Goal: Information Seeking & Learning: Learn about a topic

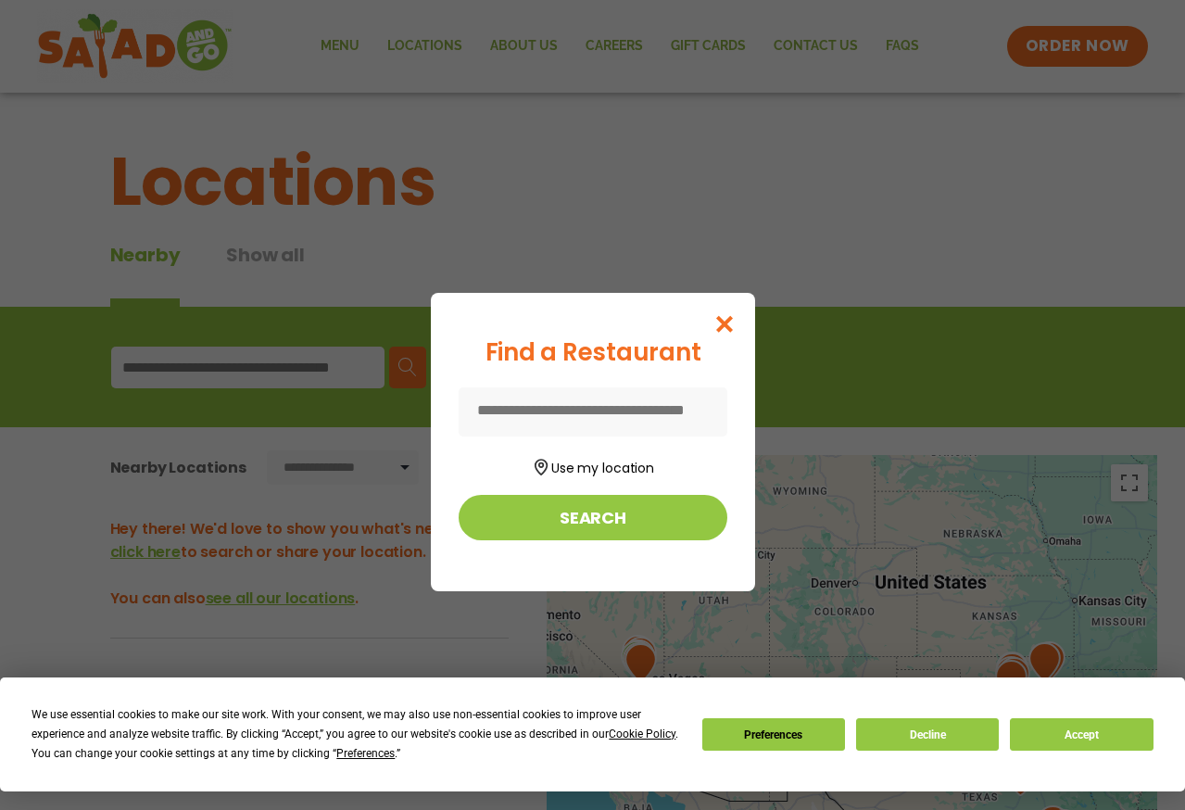
click at [573, 412] on input at bounding box center [592, 411] width 269 height 49
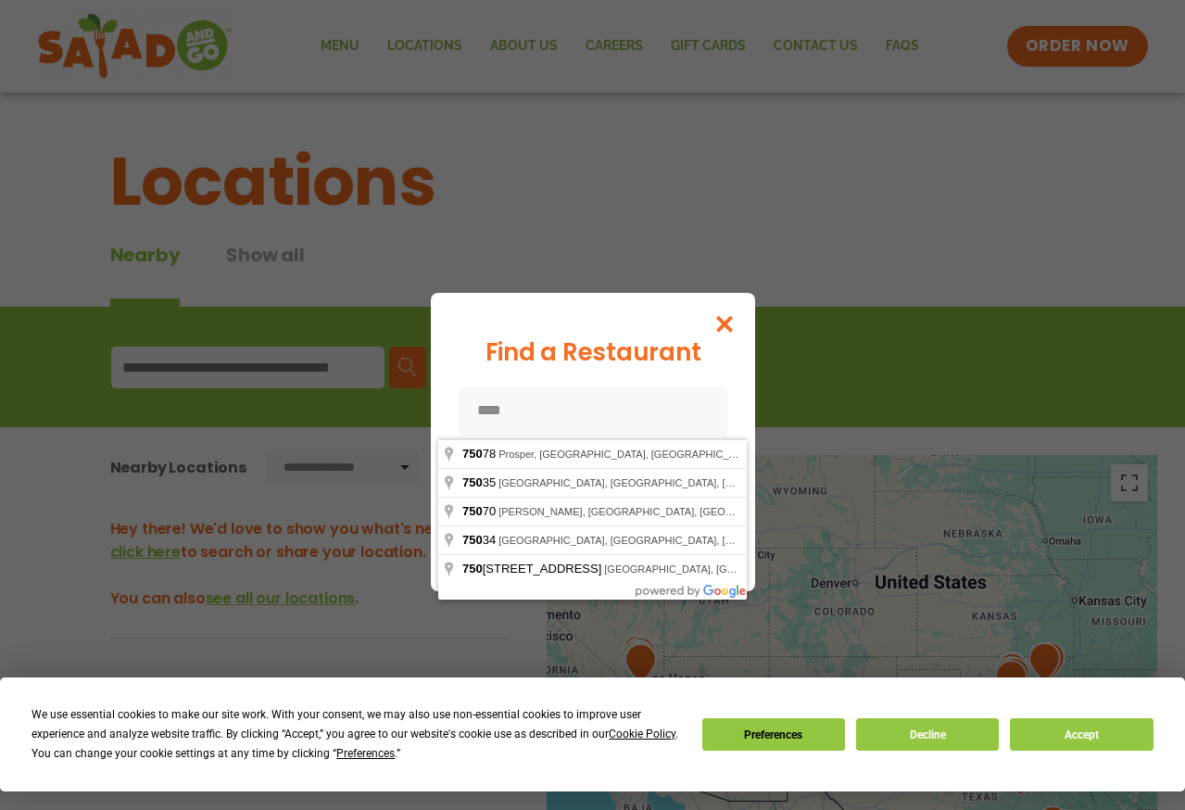
type input "*****"
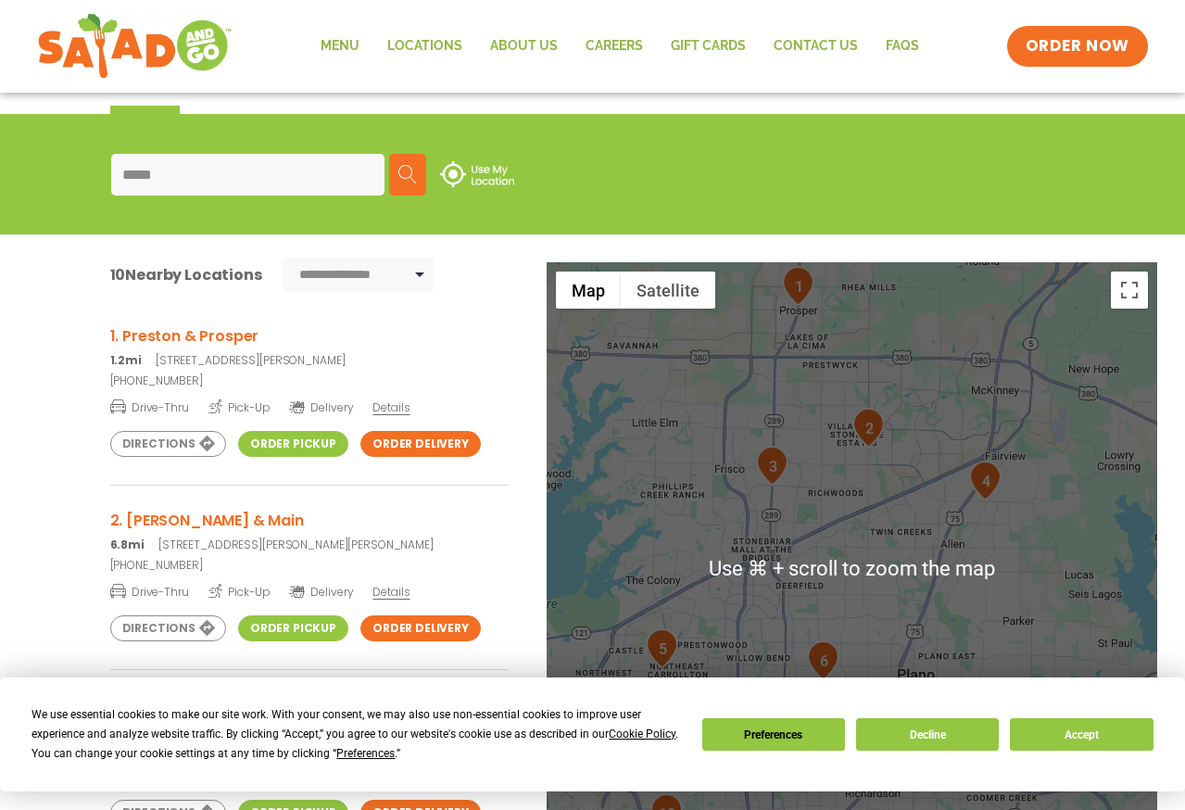
scroll to position [144, 0]
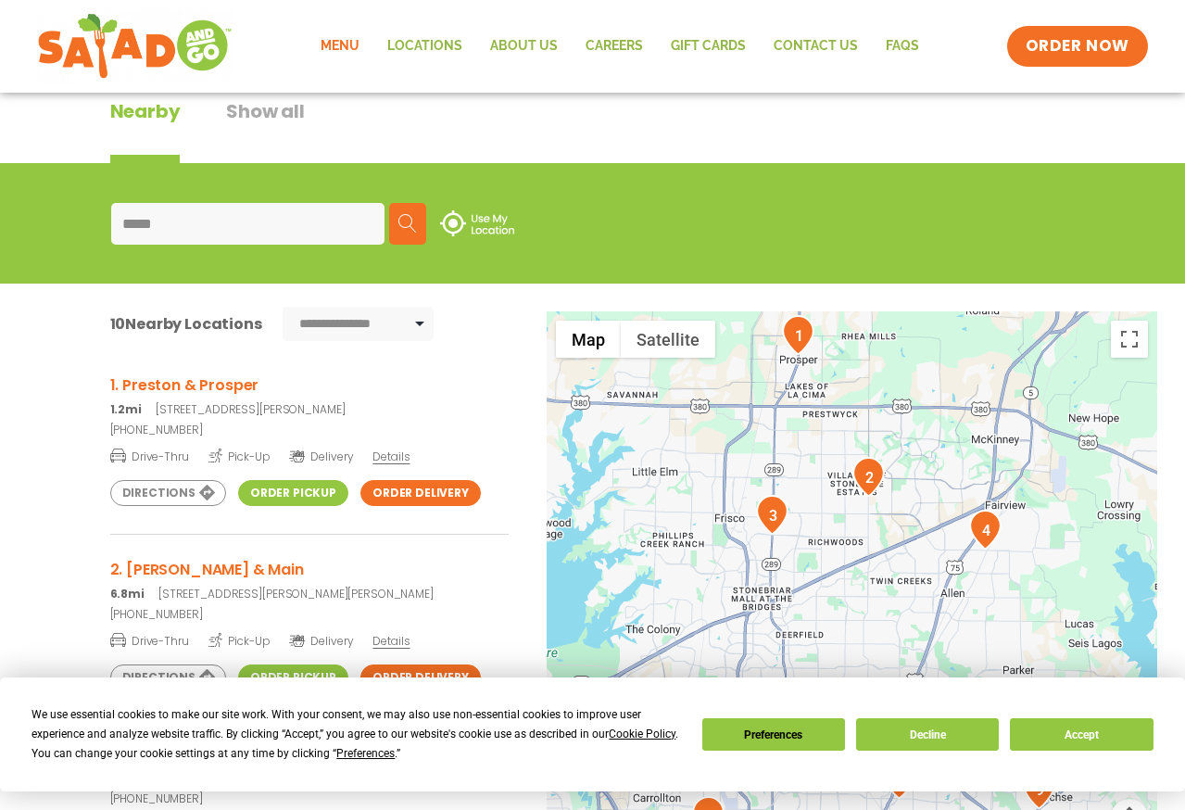
click at [332, 40] on link "Menu" at bounding box center [340, 46] width 67 height 43
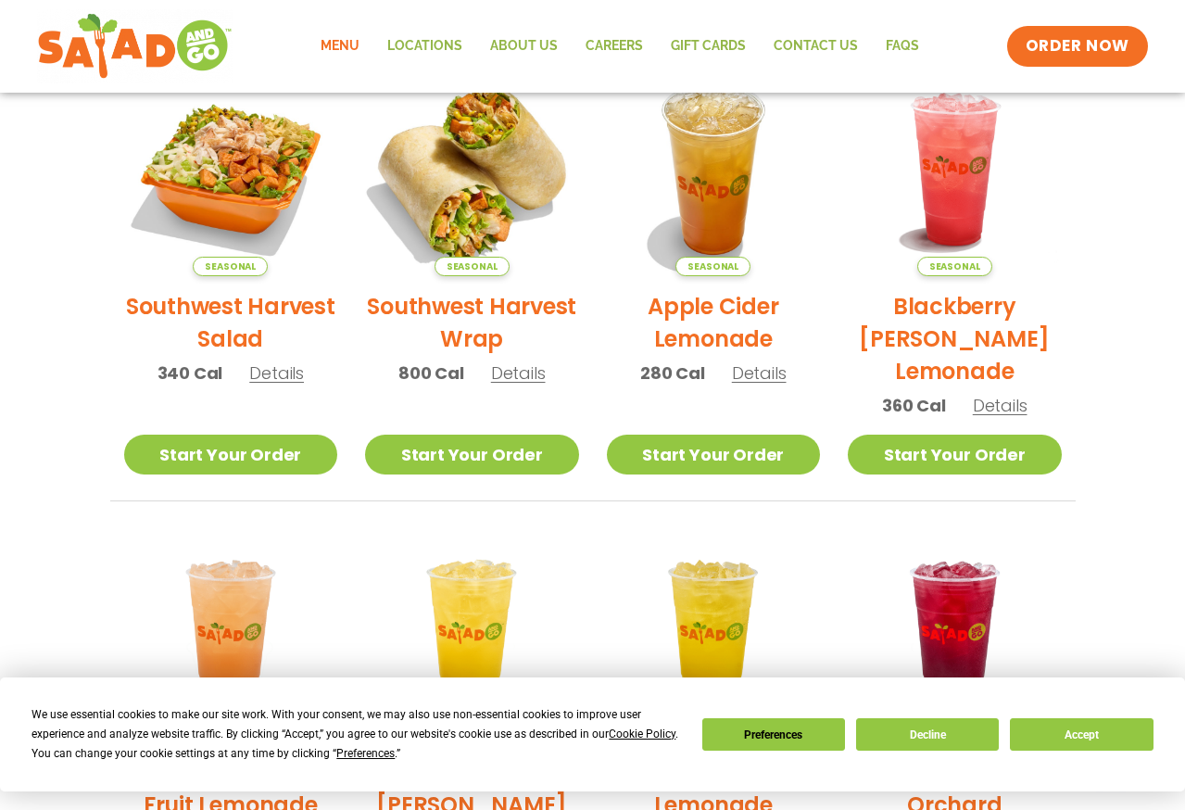
scroll to position [471, 0]
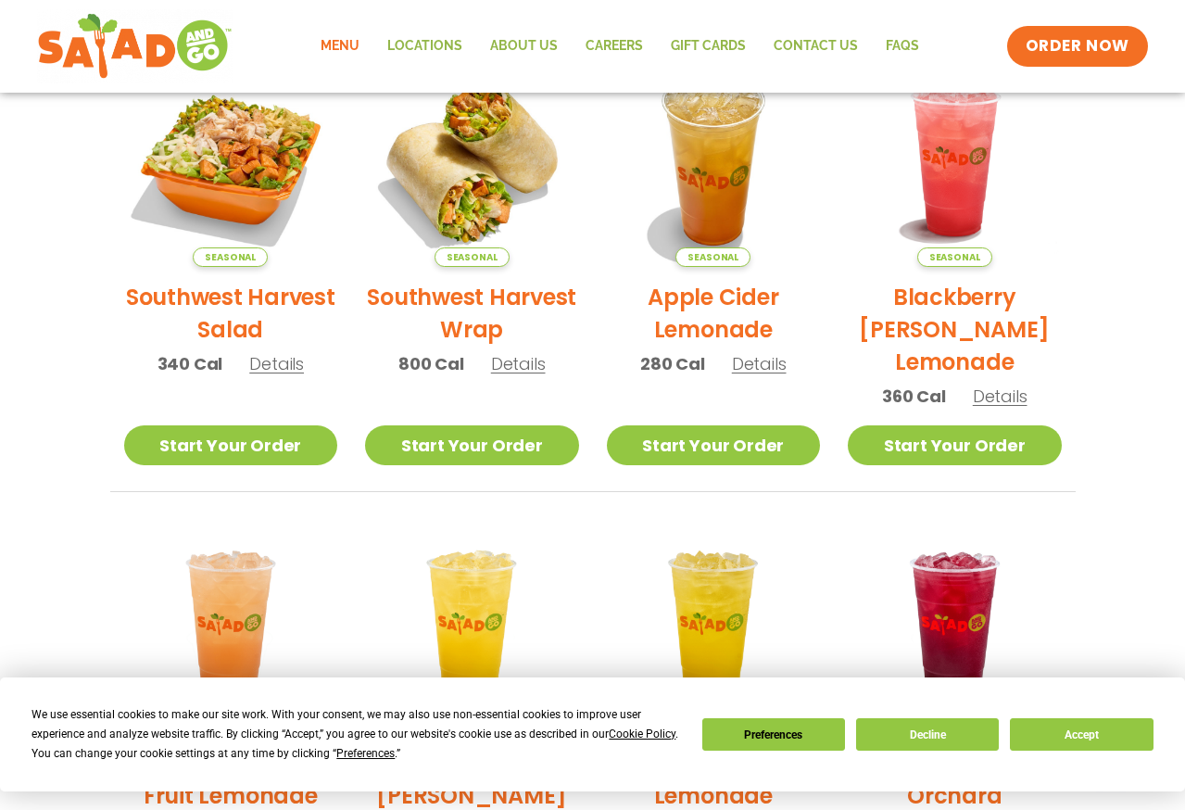
click at [271, 368] on span "Details" at bounding box center [276, 363] width 55 height 23
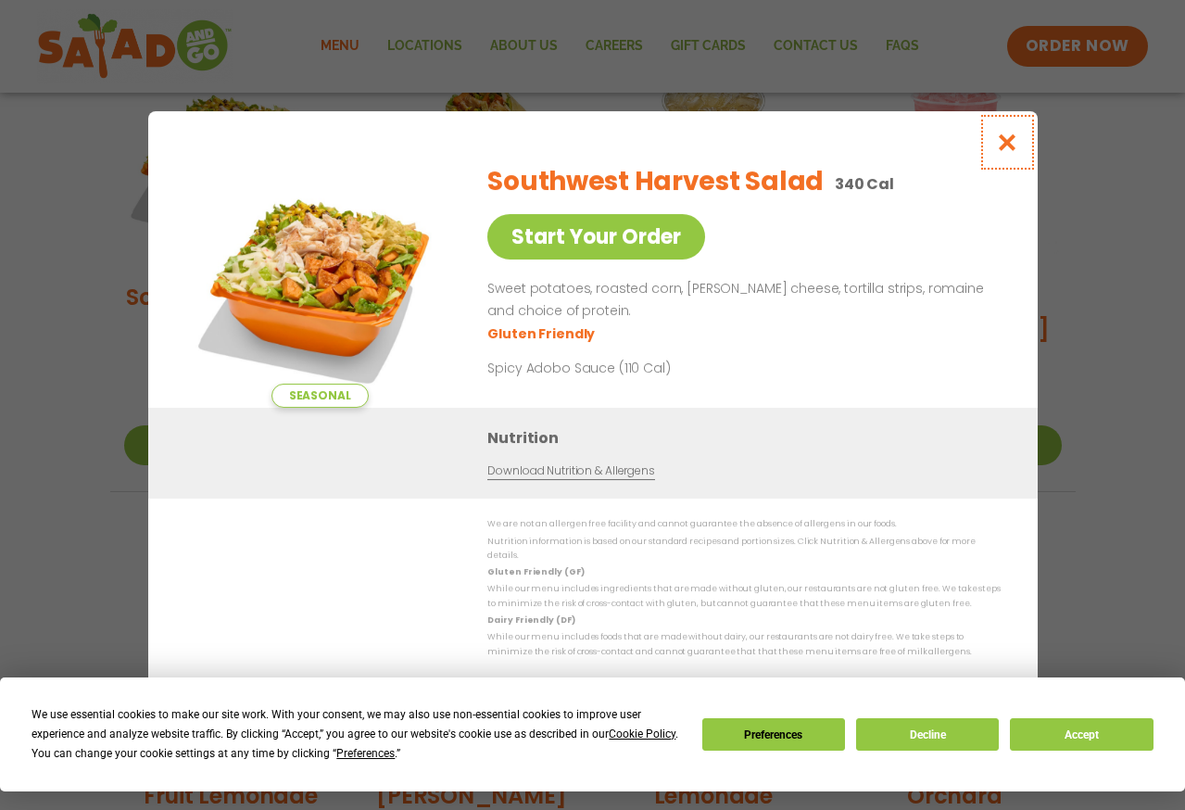
click at [1003, 152] on icon "Close modal" at bounding box center [1006, 141] width 23 height 19
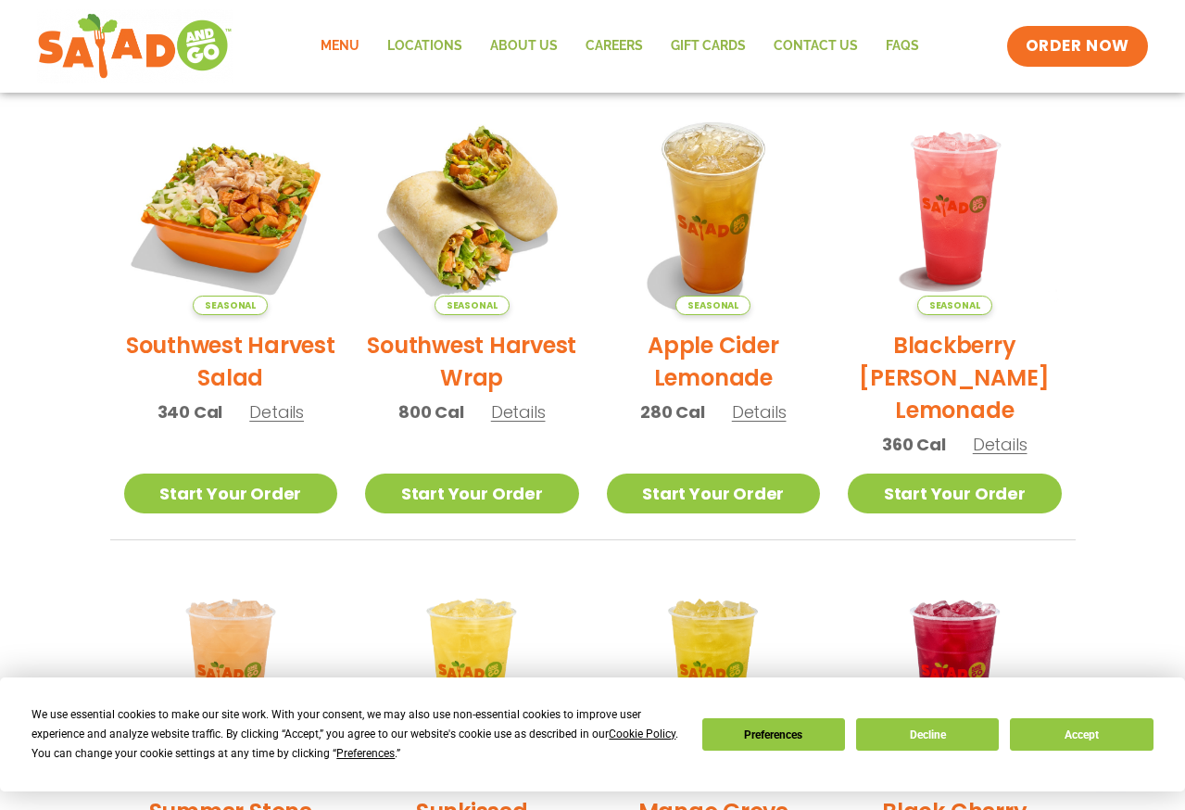
scroll to position [0, 0]
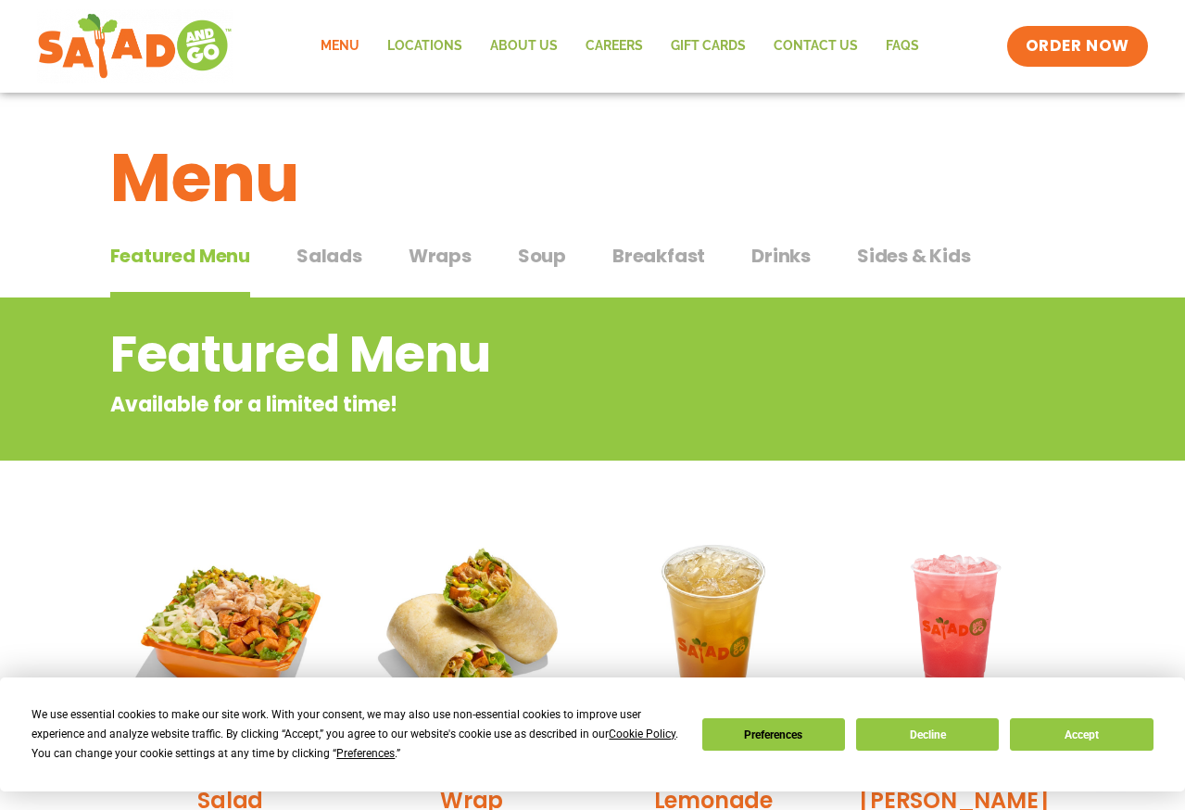
click at [330, 257] on span "Salads" at bounding box center [329, 256] width 66 height 28
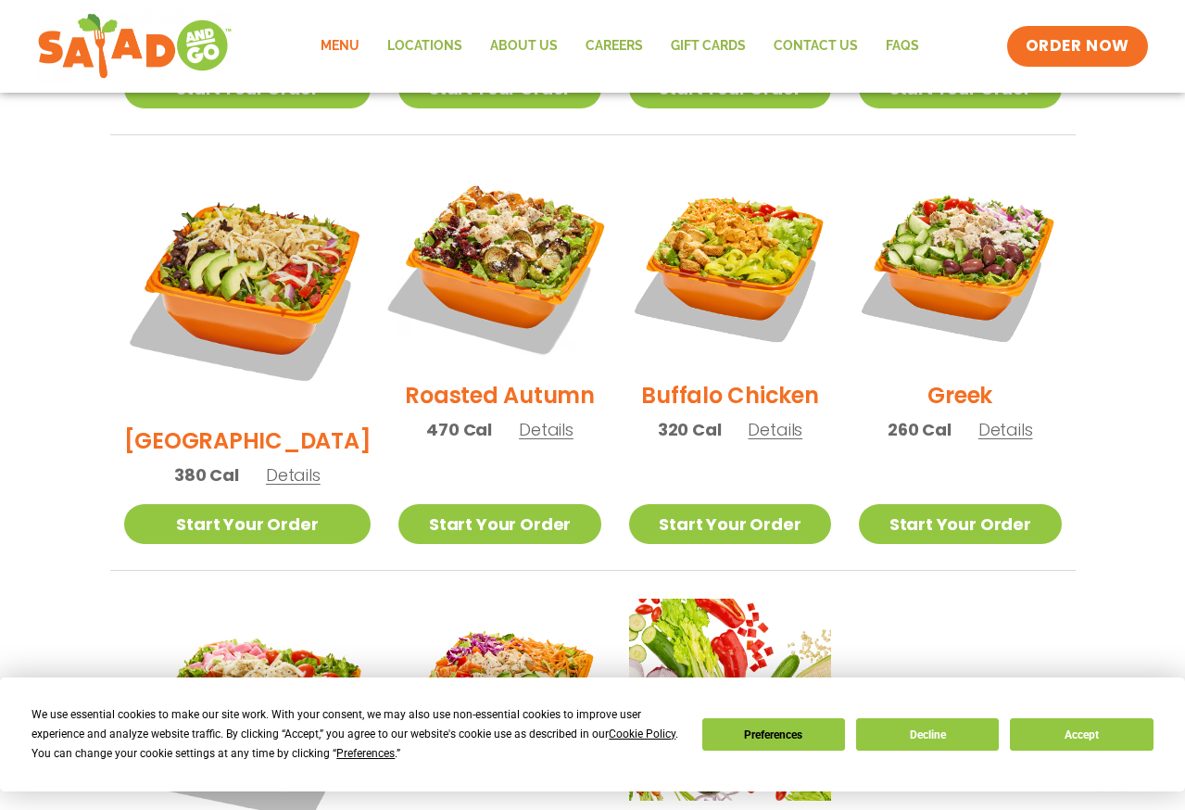
scroll to position [944, 0]
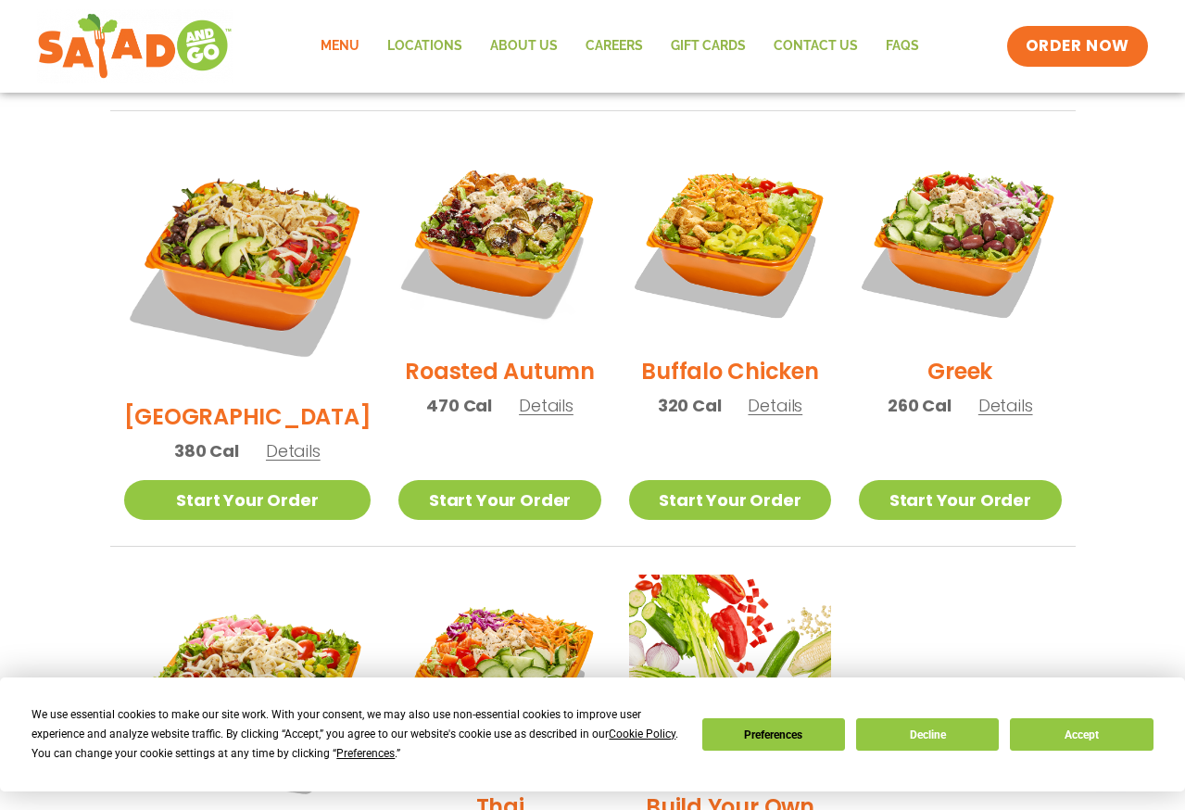
click at [755, 394] on span "Details" at bounding box center [774, 405] width 55 height 23
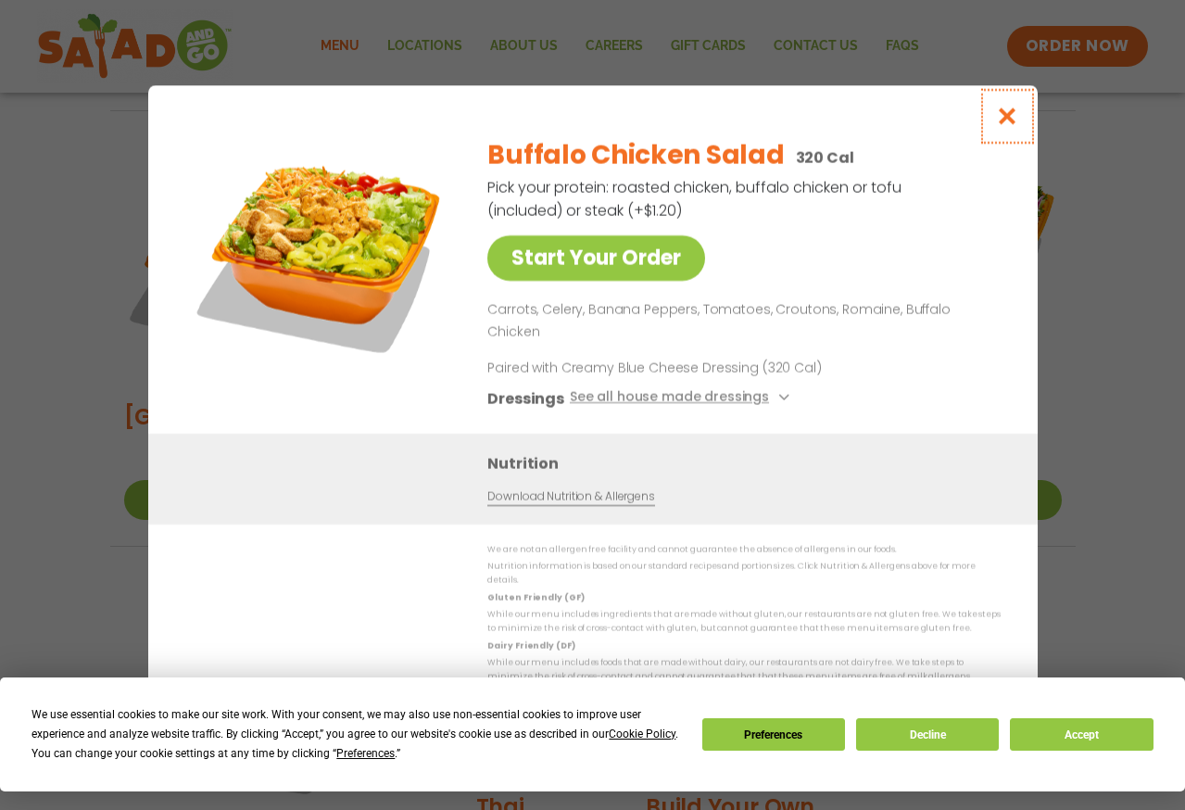
click at [1005, 126] on icon "Close modal" at bounding box center [1006, 116] width 23 height 19
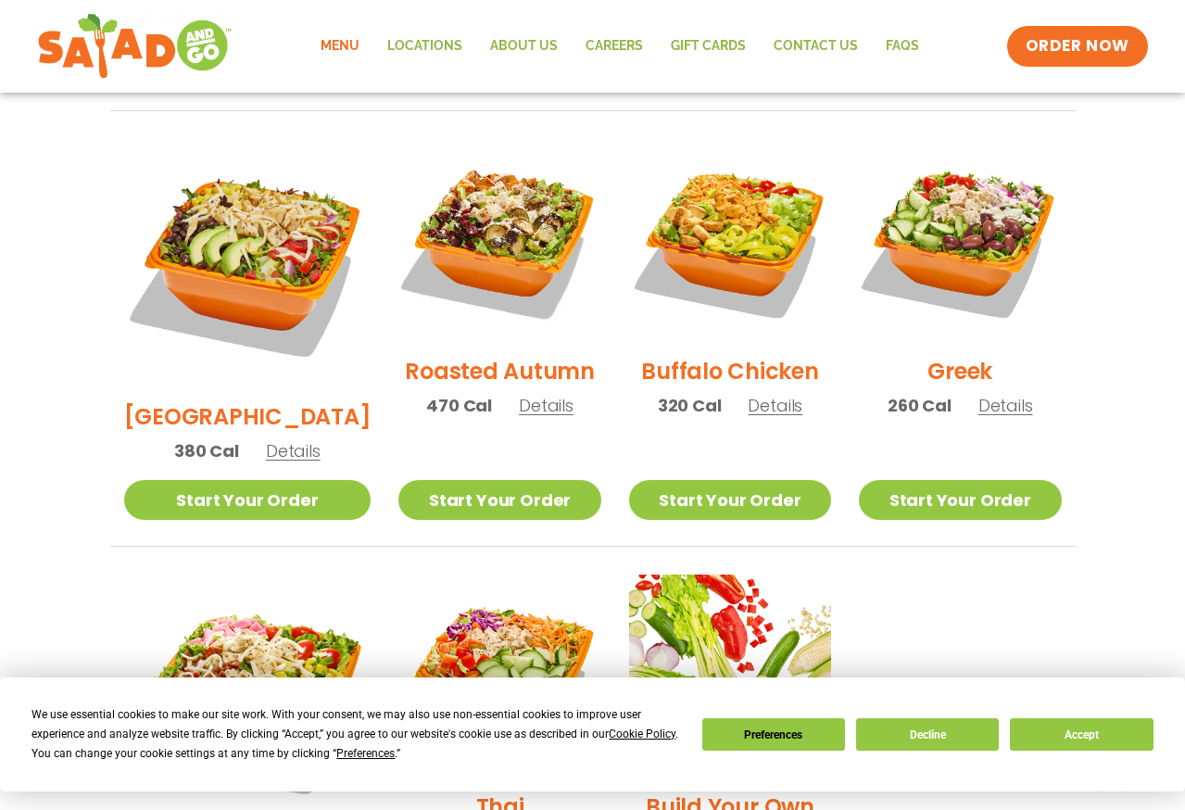
click at [990, 394] on span "Details" at bounding box center [1005, 405] width 55 height 23
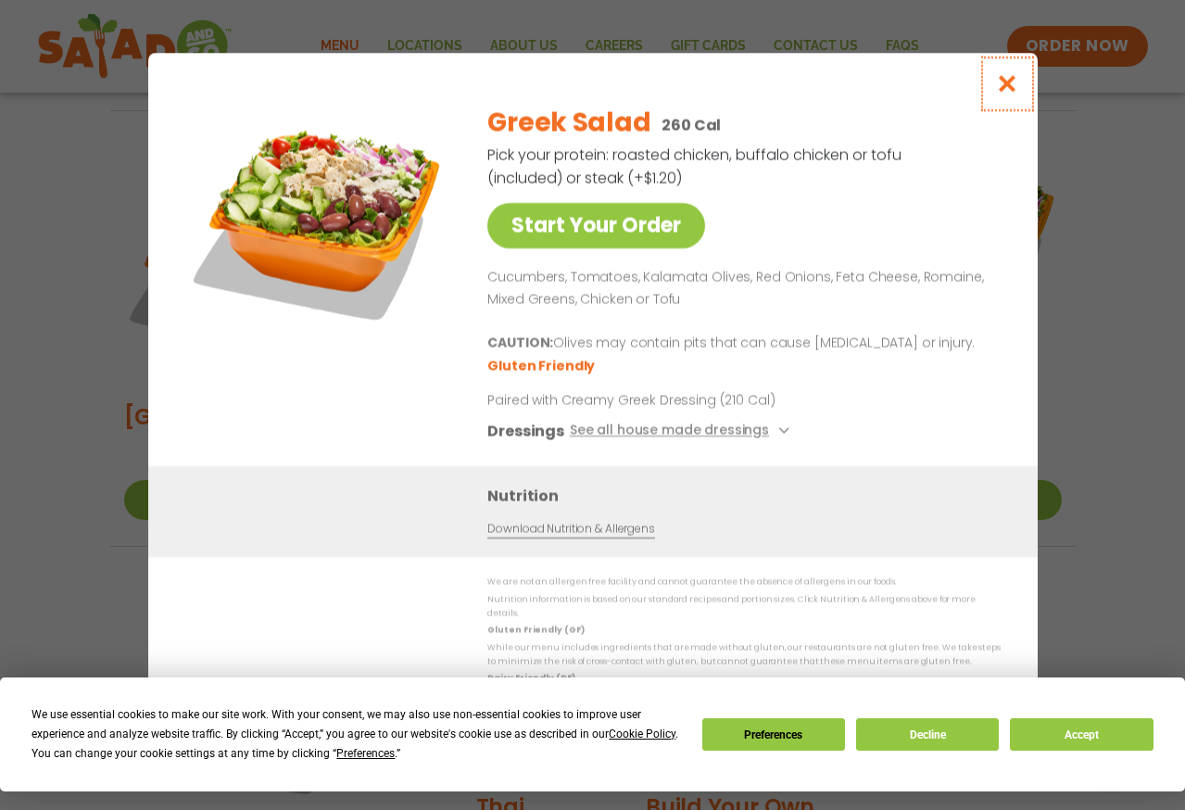
click at [1003, 94] on icon "Close modal" at bounding box center [1006, 83] width 23 height 19
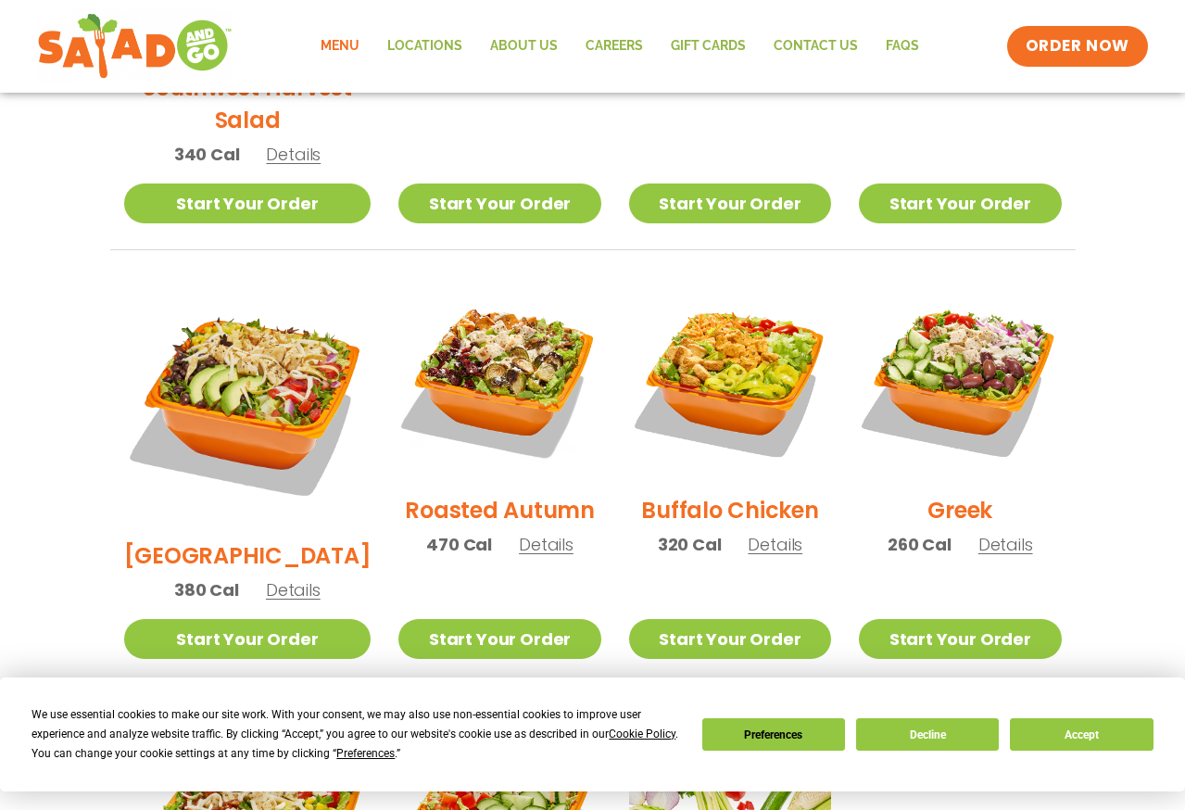
scroll to position [761, 0]
